Goal: Find specific page/section: Find specific page/section

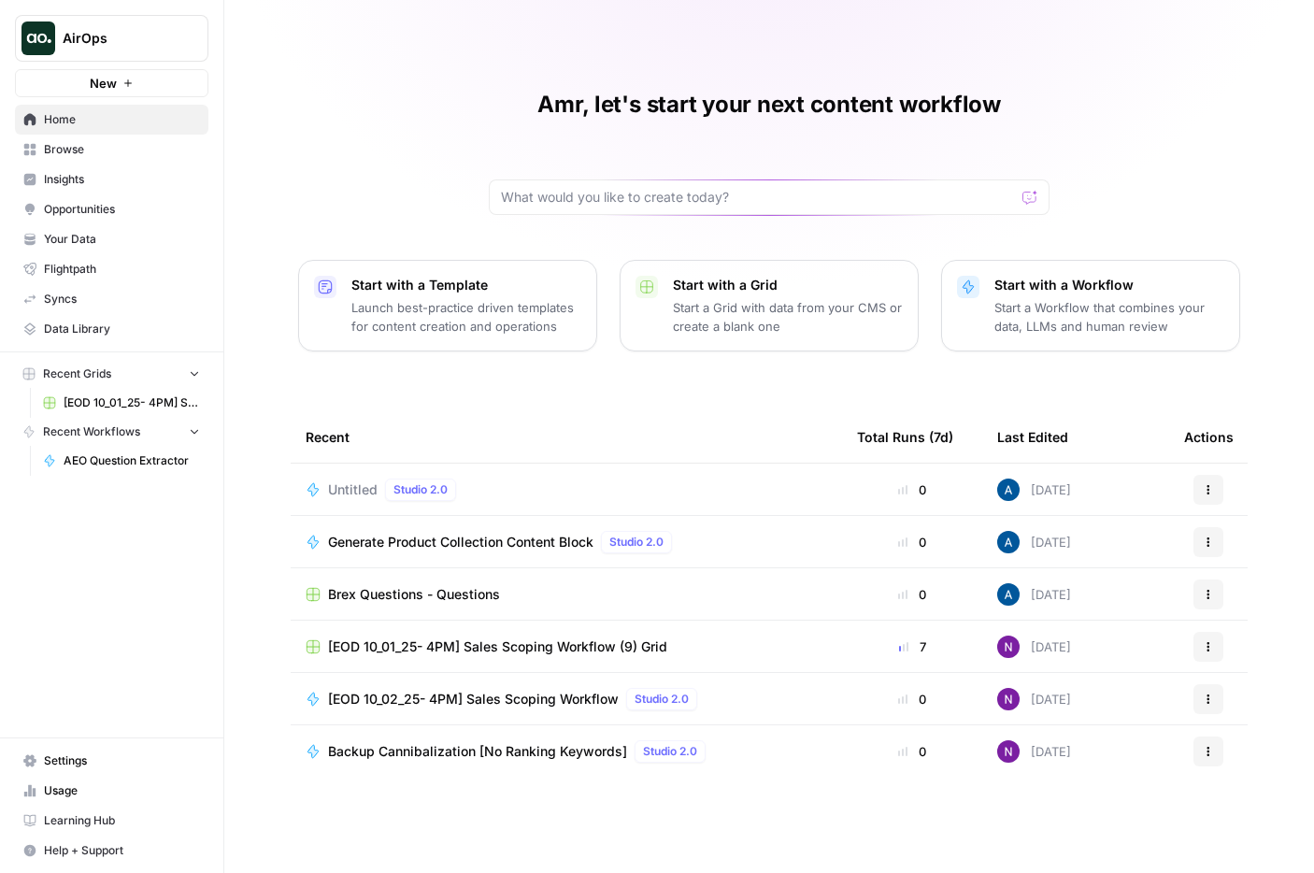
click at [570, 746] on span "Backup Cannibalization [No Ranking Keywords]" at bounding box center [477, 751] width 299 height 19
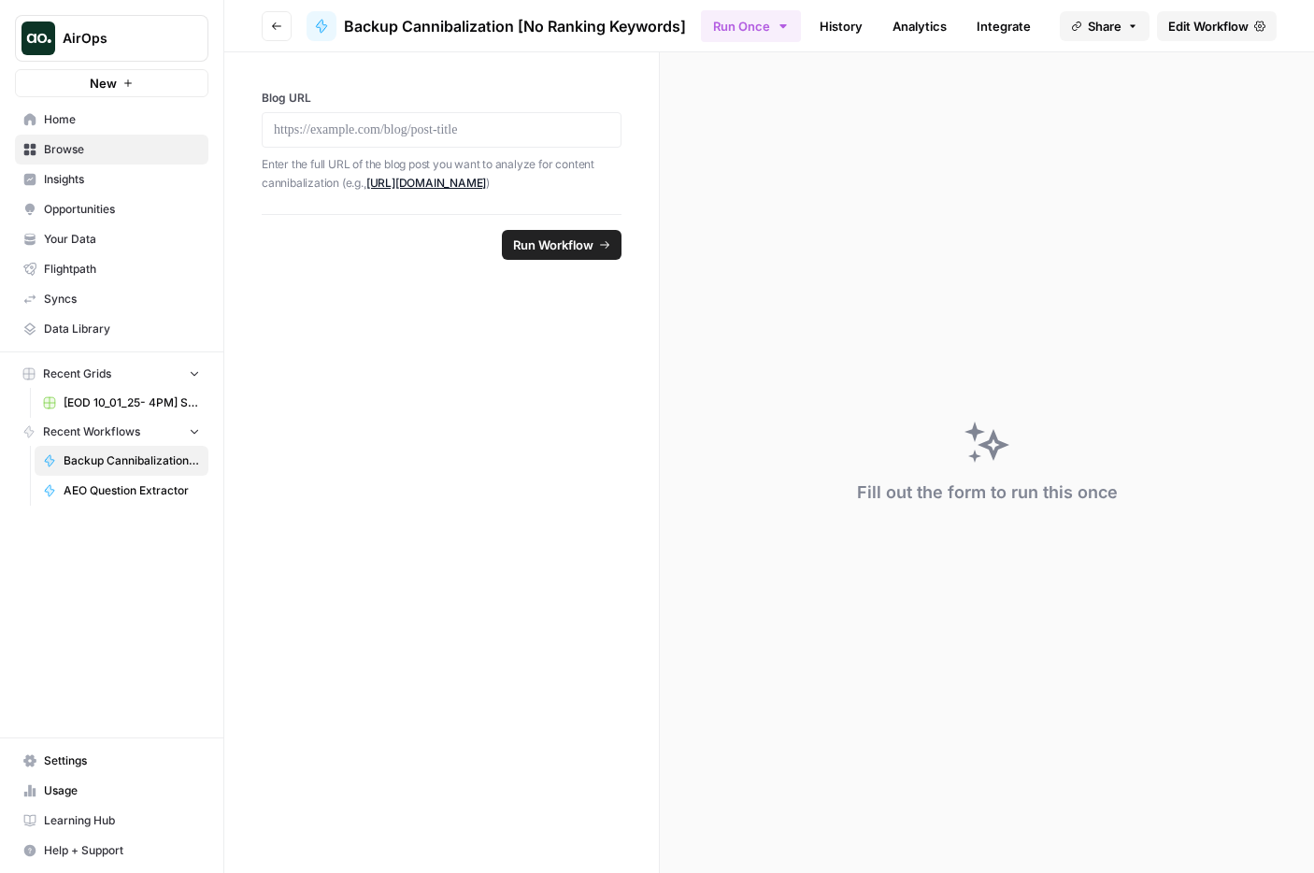
click at [57, 124] on span "Home" at bounding box center [122, 119] width 156 height 17
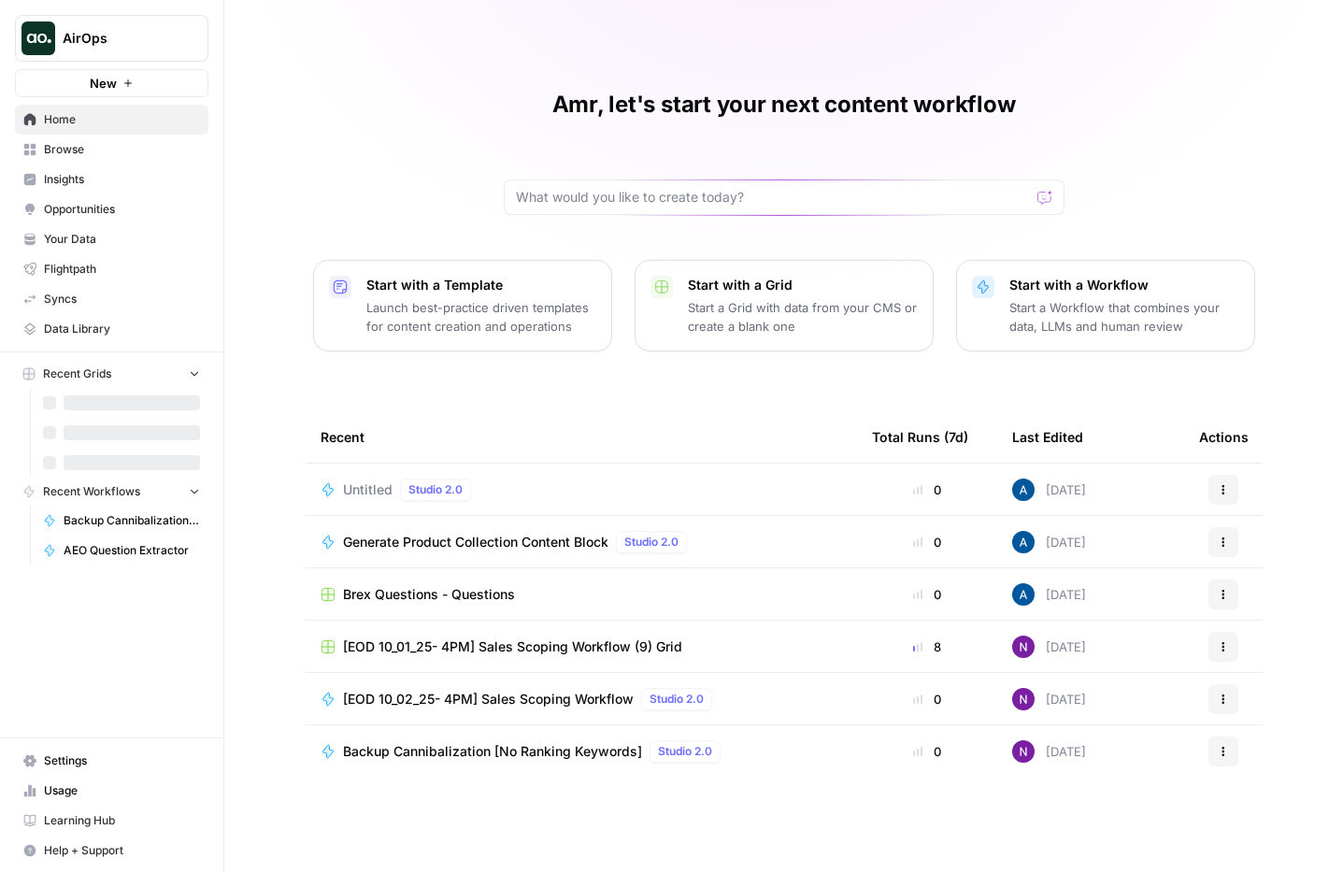
click at [171, 40] on span "AirOps" at bounding box center [119, 38] width 113 height 19
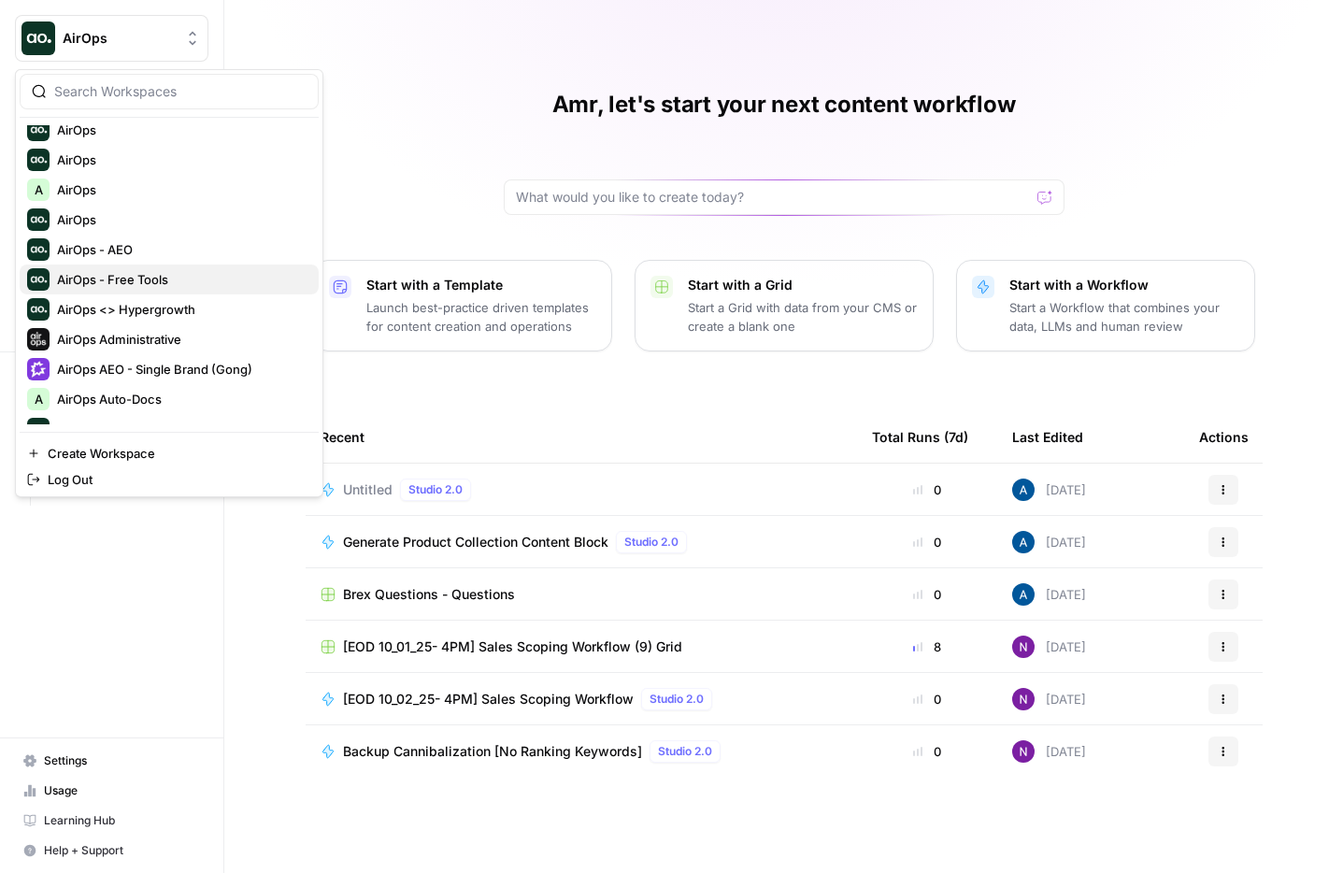
scroll to position [341, 0]
click at [129, 103] on div at bounding box center [169, 92] width 299 height 36
type input "angi"
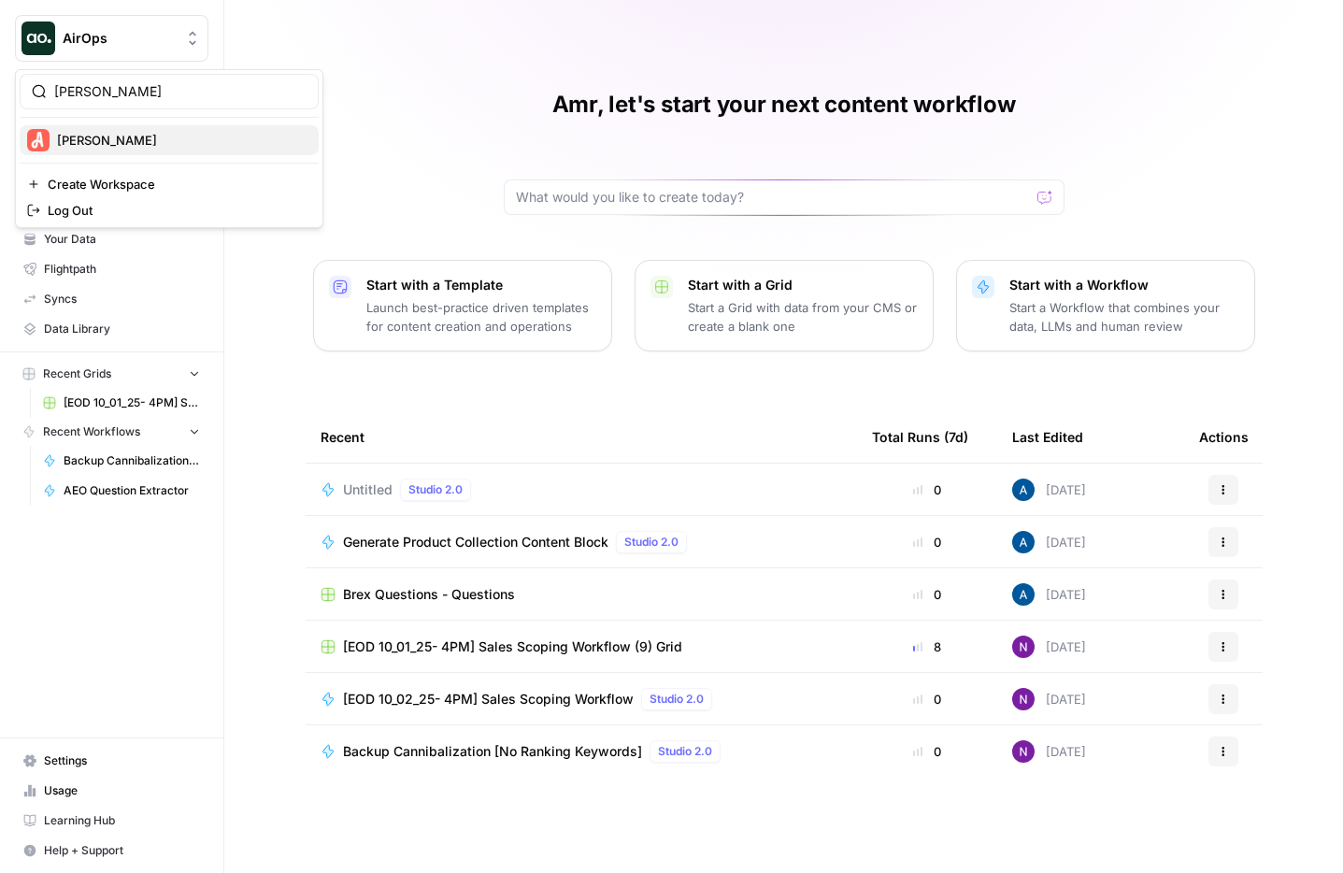
scroll to position [0, 0]
click at [105, 141] on span "[PERSON_NAME]" at bounding box center [180, 140] width 247 height 19
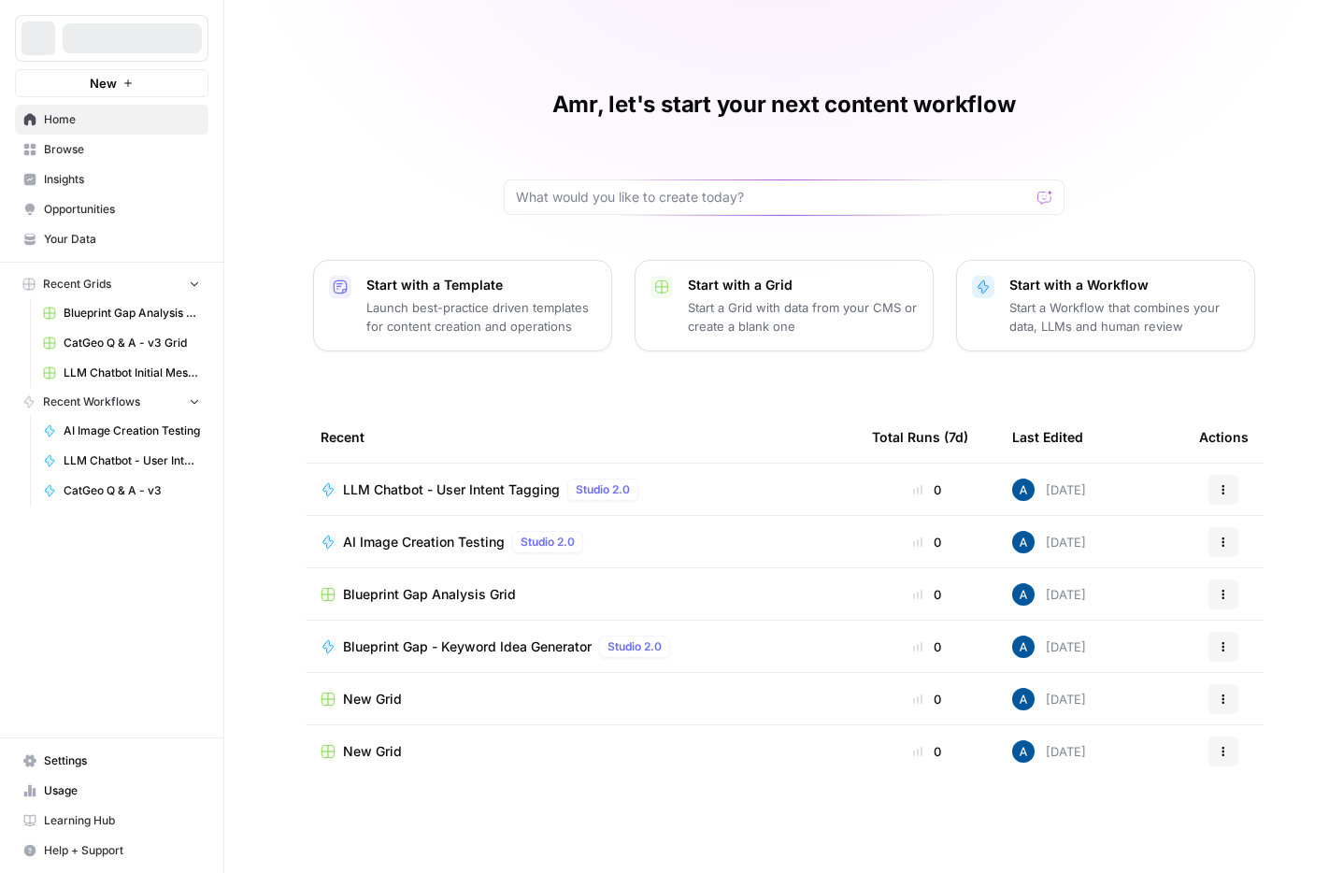
click at [122, 201] on span "Opportunities" at bounding box center [122, 209] width 156 height 17
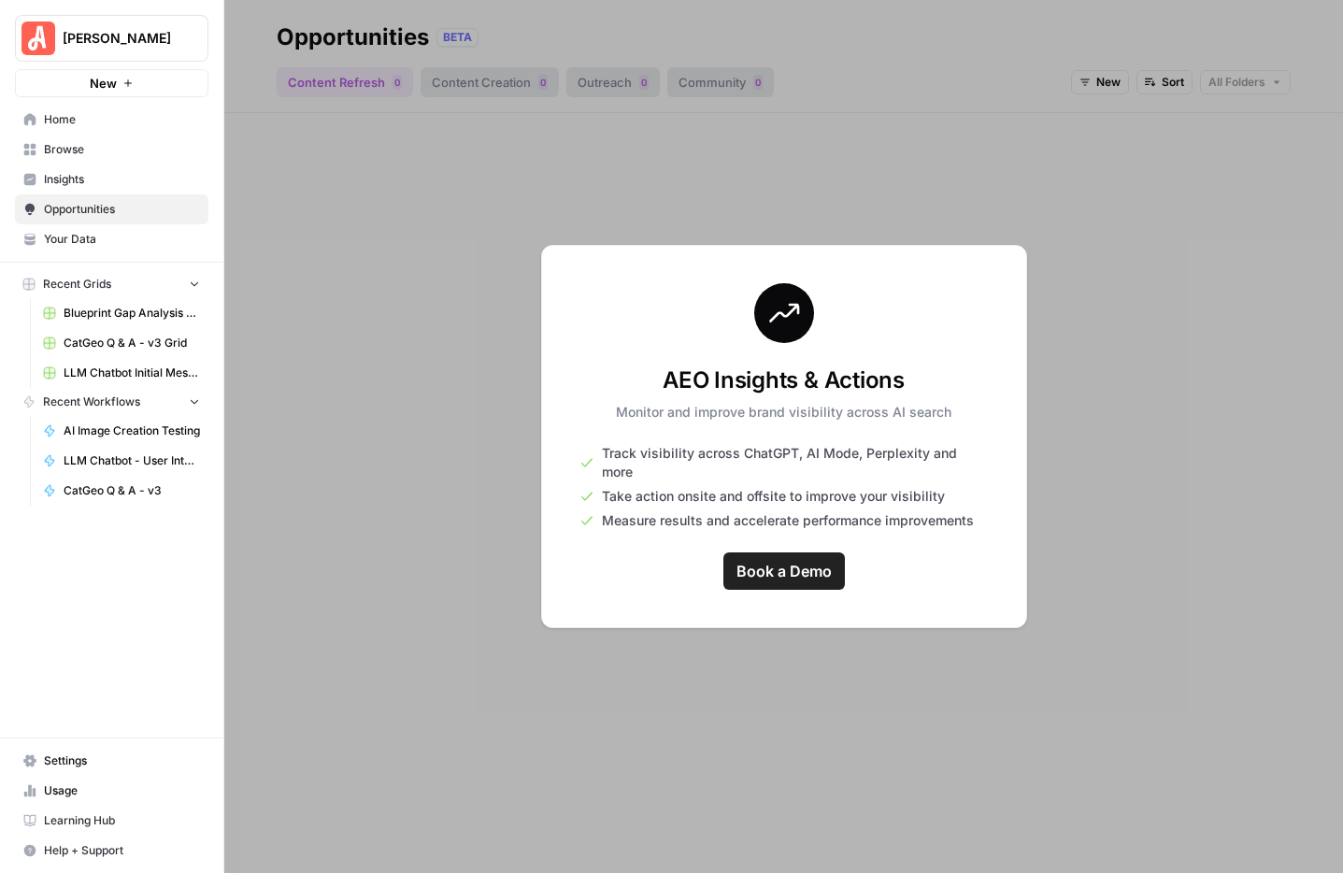
click at [89, 191] on link "Insights" at bounding box center [111, 179] width 193 height 30
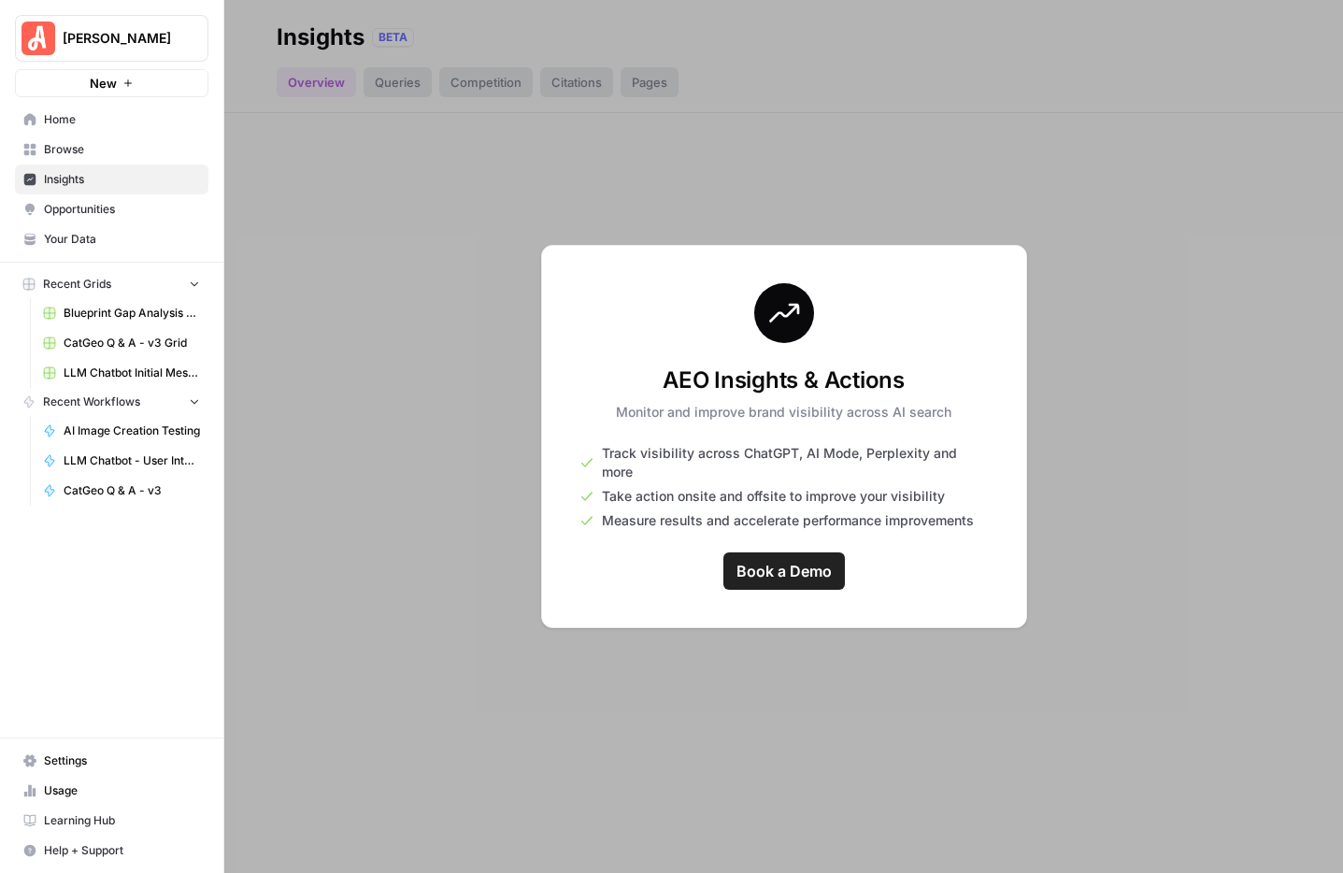
click at [89, 253] on link "Your Data" at bounding box center [111, 239] width 193 height 30
